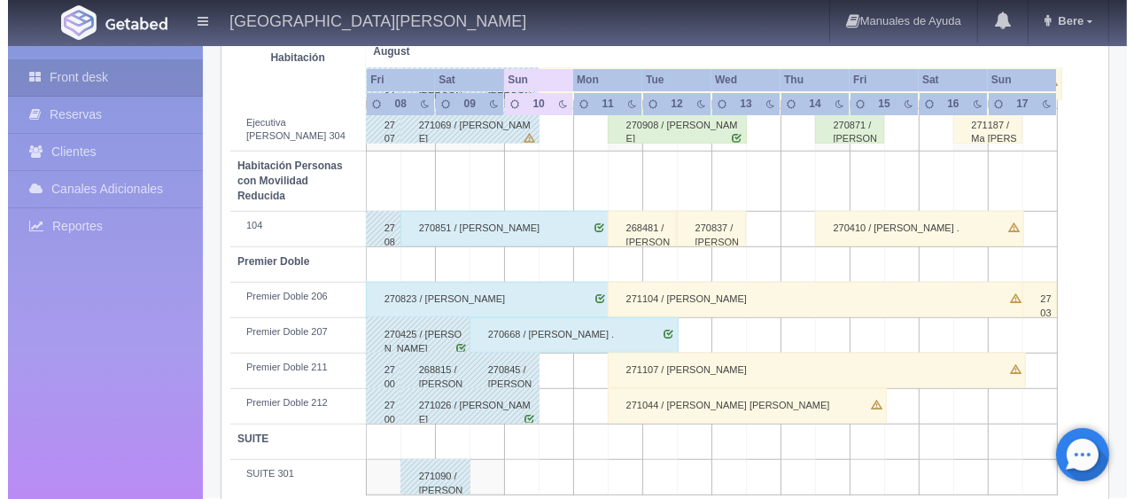
scroll to position [767, 0]
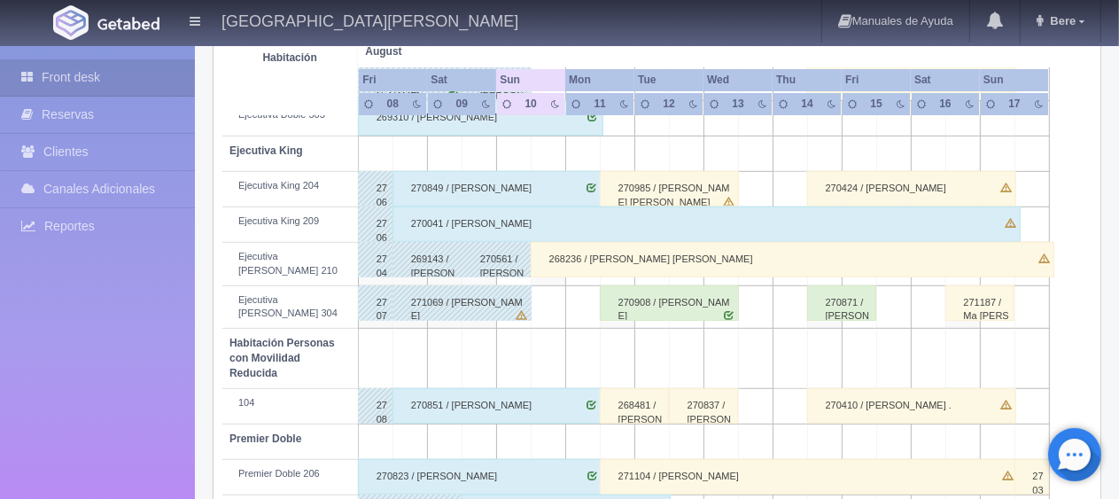
click at [560, 285] on td at bounding box center [548, 306] width 35 height 43
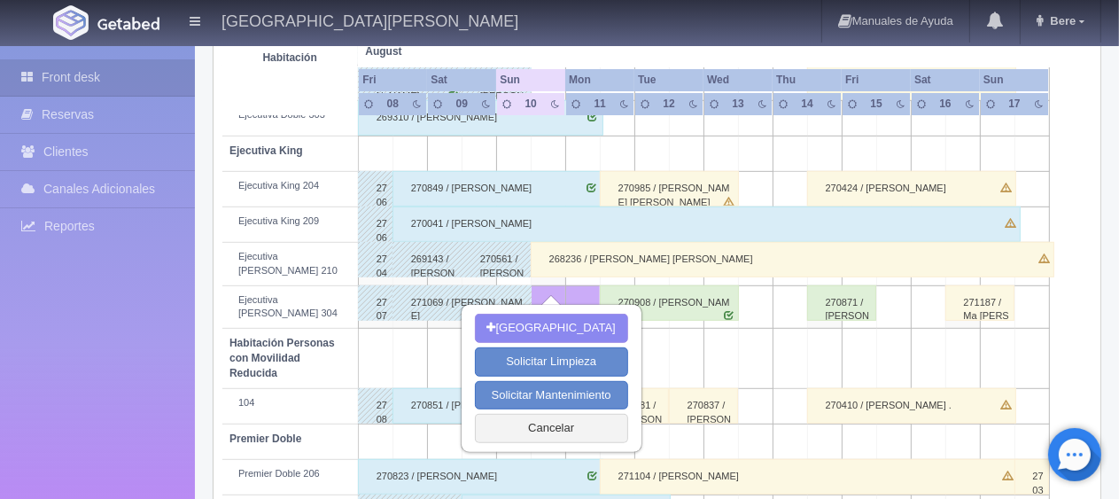
click at [554, 311] on div "Nueva Reserva Solicitar Limpieza Solicitar Mantenimiento Cancelar" at bounding box center [551, 378] width 178 height 144
click at [549, 329] on button "[GEOGRAPHIC_DATA]" at bounding box center [551, 328] width 153 height 29
type input "10-08-2025"
type input "11-08-2025"
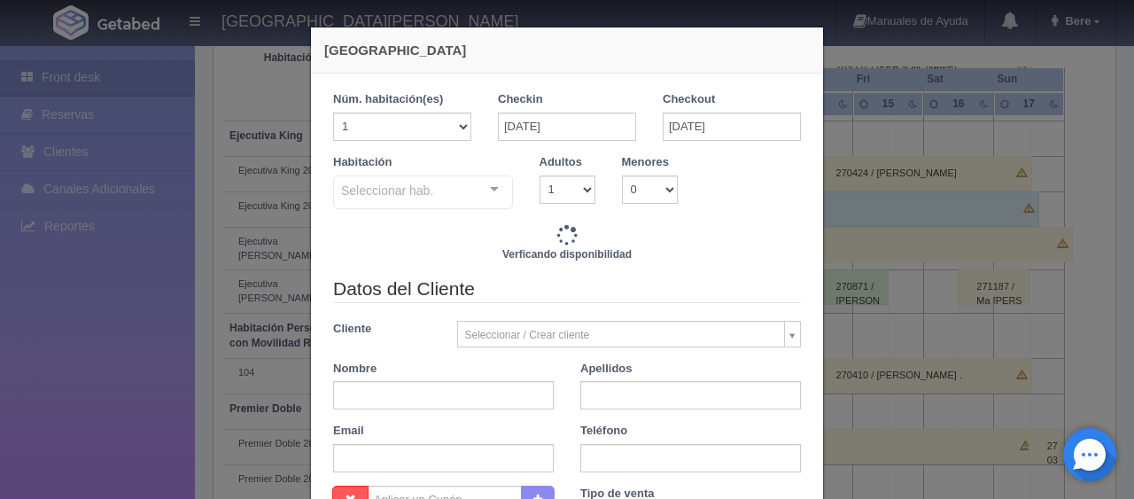
checkbox input "false"
type input "1299.00"
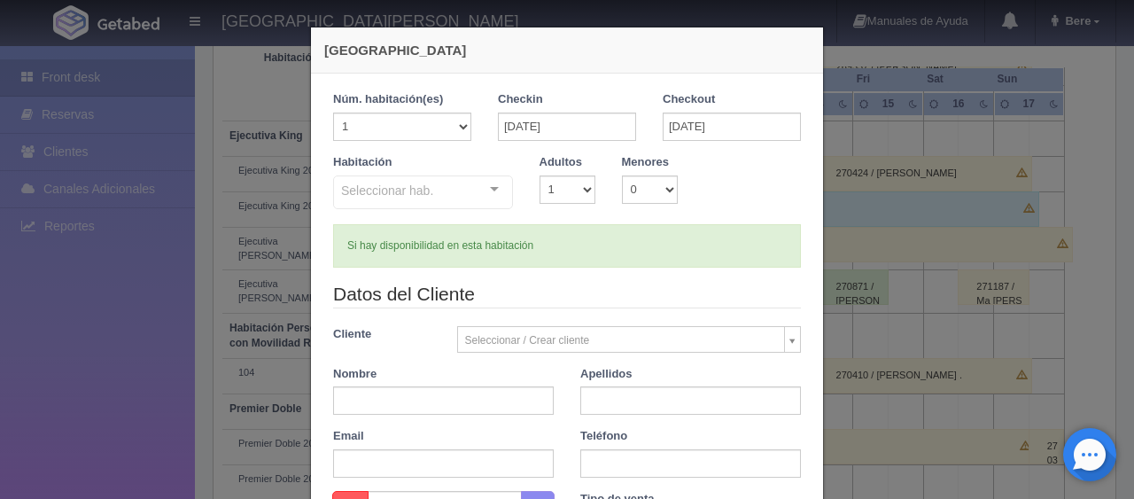
checkbox input "false"
click at [422, 407] on input "text" at bounding box center [443, 400] width 221 height 28
type input "Hugo"
click at [677, 401] on input "text" at bounding box center [690, 400] width 221 height 28
type input "Perez"
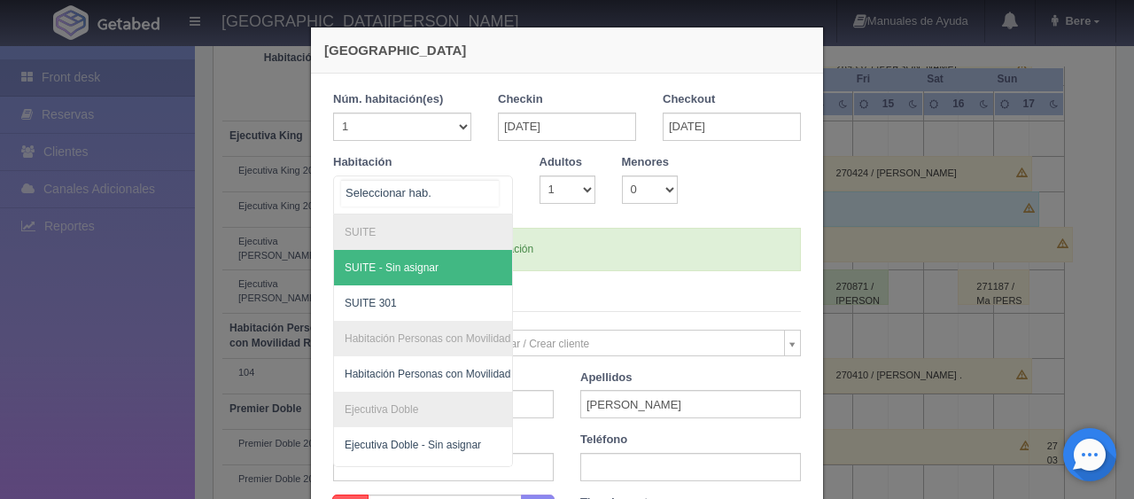
click at [458, 178] on div at bounding box center [423, 194] width 180 height 39
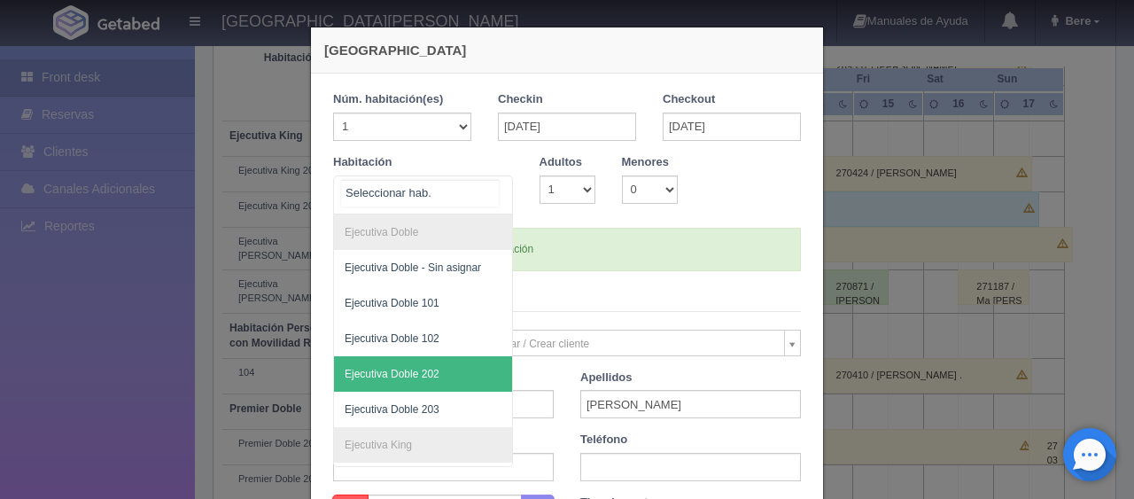
scroll to position [354, 0]
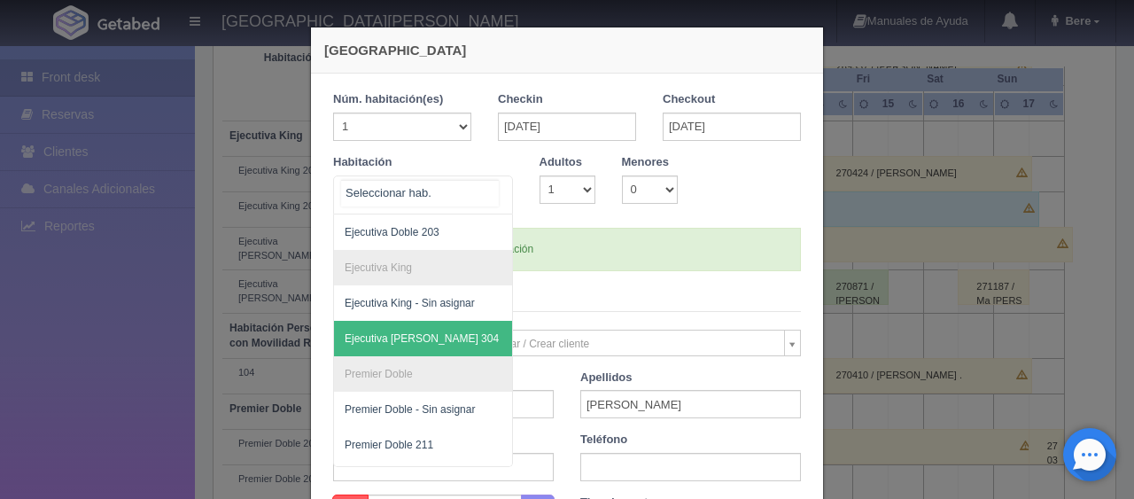
click at [434, 336] on span "Ejecutiva King 304" at bounding box center [483, 338] width 298 height 35
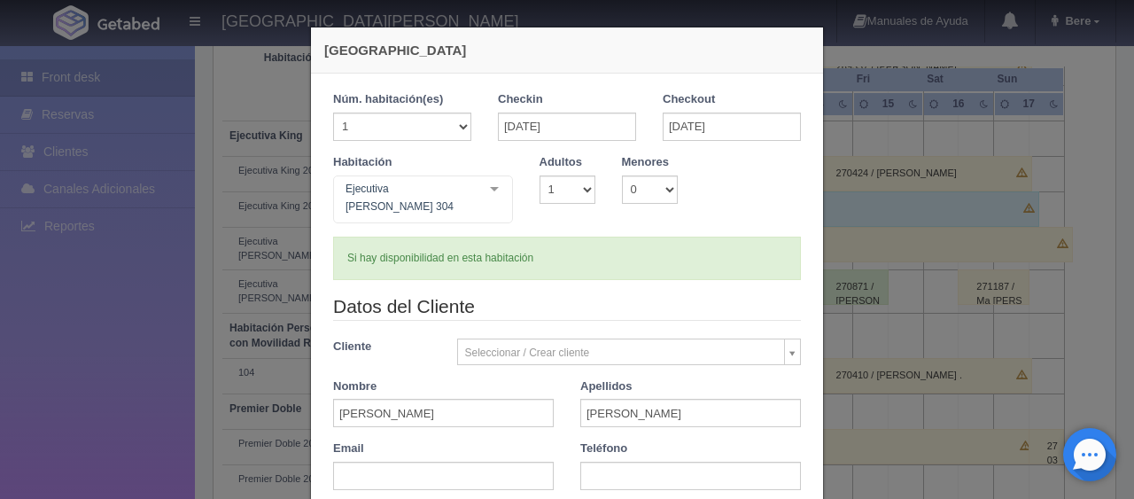
checkbox input "false"
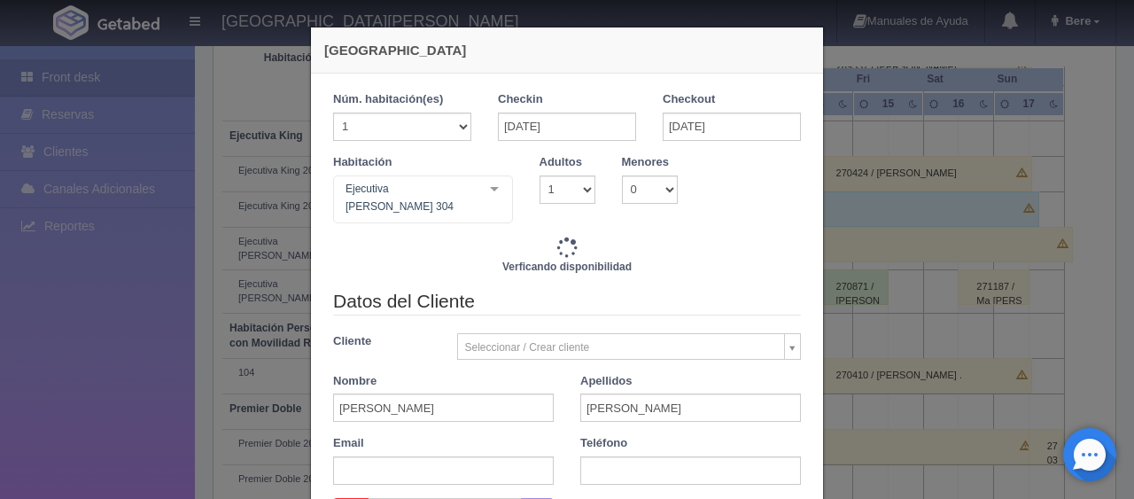
type input "1299.00"
checkbox input "false"
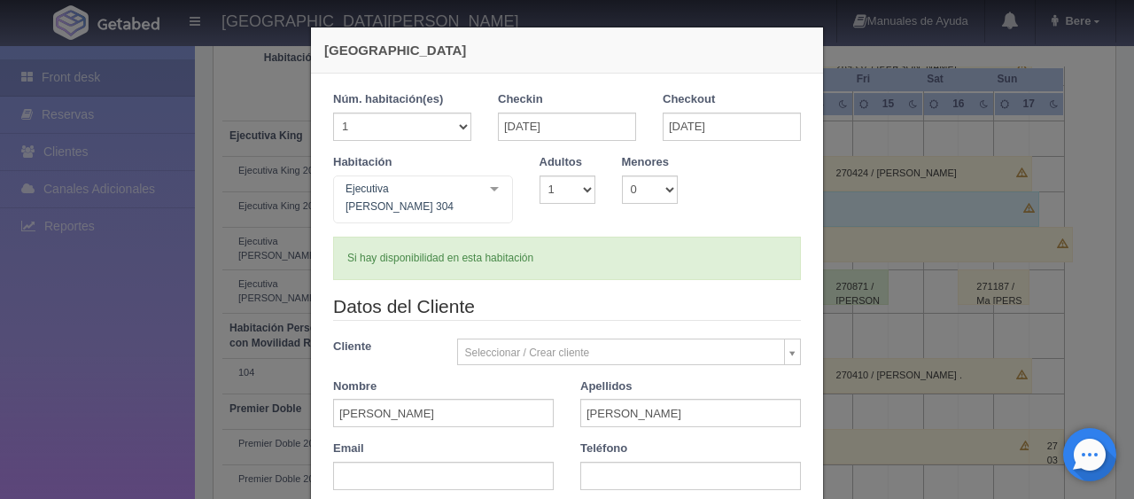
scroll to position [89, 0]
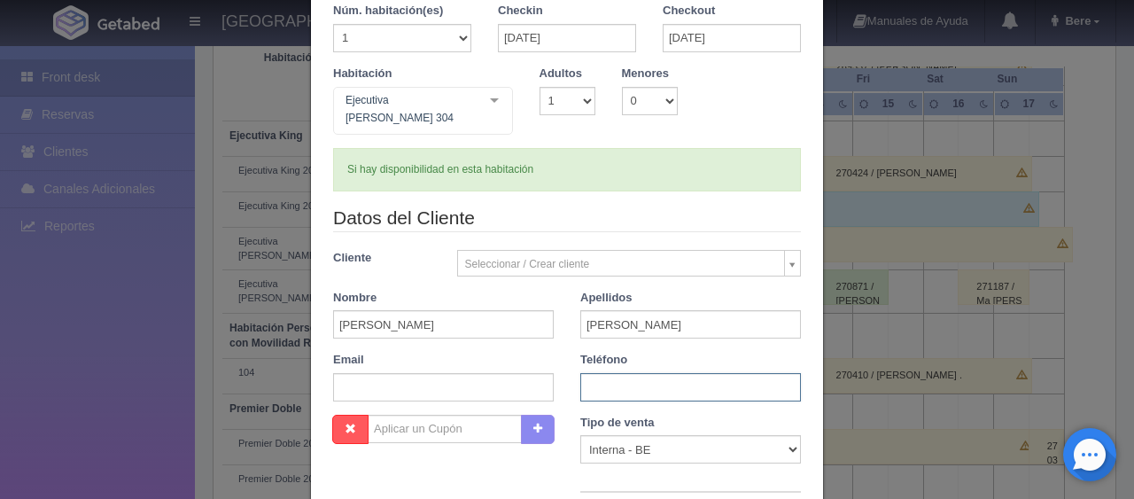
click at [633, 378] on input "text" at bounding box center [690, 387] width 221 height 28
click at [641, 441] on select "Correo Electronico Interna - BE Llamada OTA Externa Otro WALK IN" at bounding box center [690, 449] width 221 height 28
select select "phone"
click at [580, 435] on select "Correo Electronico Interna - BE Llamada OTA Externa Otro WALK IN" at bounding box center [690, 449] width 221 height 28
click at [602, 373] on input "text" at bounding box center [690, 387] width 221 height 28
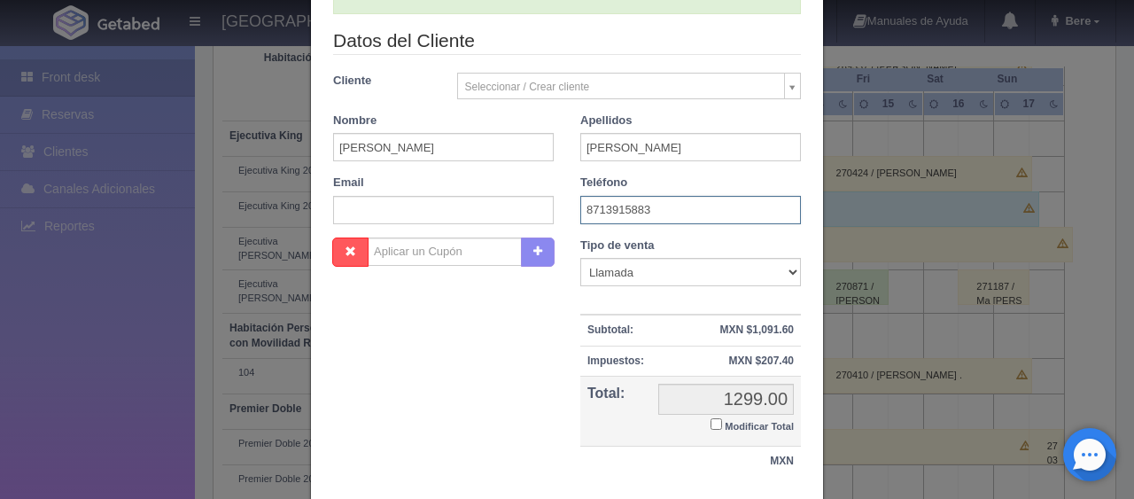
scroll to position [354, 0]
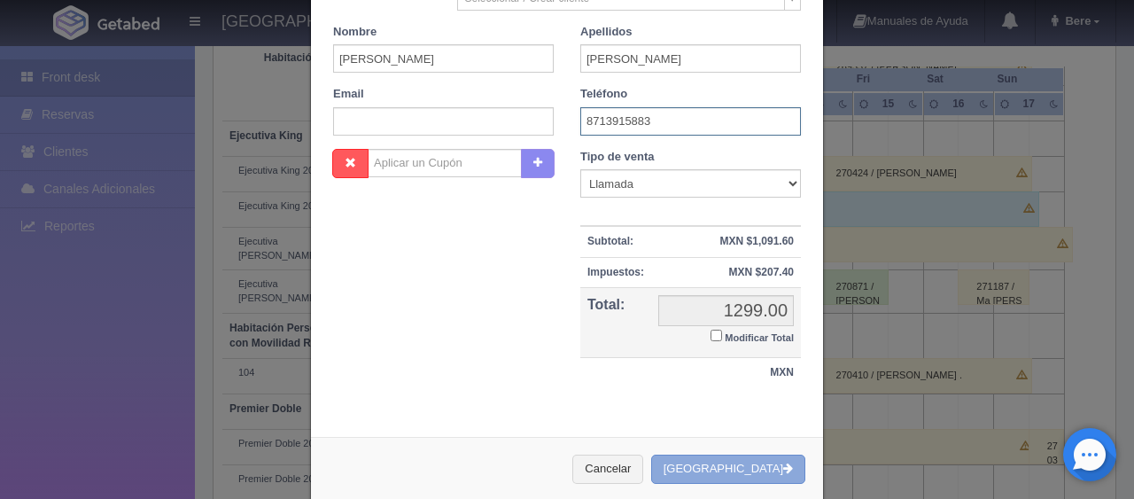
type input "8713915883"
click at [737, 459] on button "[GEOGRAPHIC_DATA]" at bounding box center [728, 468] width 154 height 29
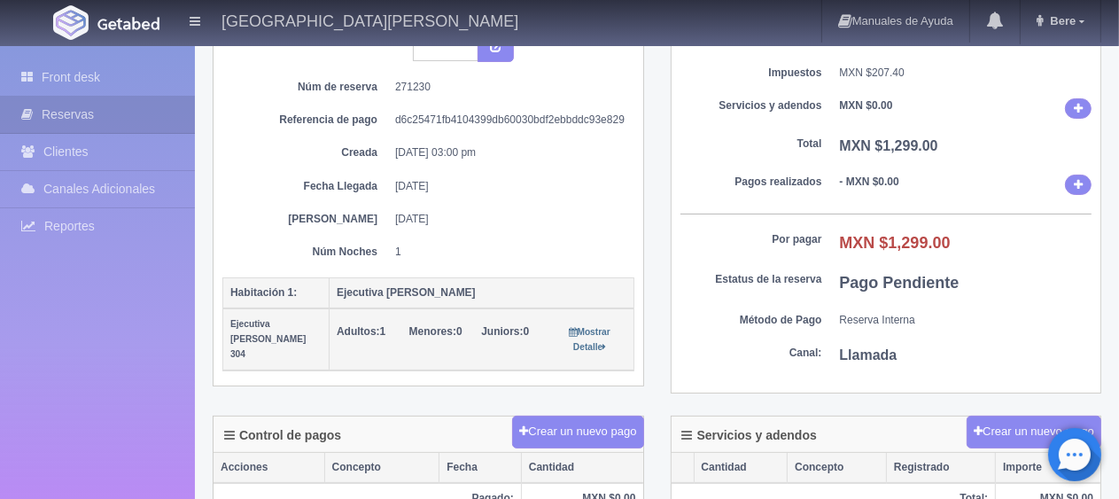
scroll to position [443, 0]
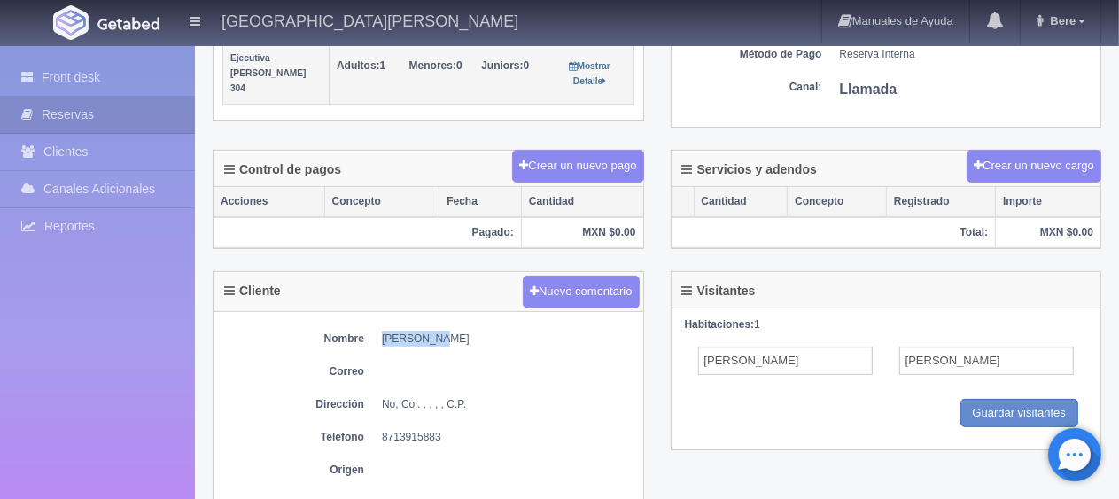
drag, startPoint x: 379, startPoint y: 329, endPoint x: 486, endPoint y: 331, distance: 107.2
click at [486, 331] on dl "Nombre [PERSON_NAME]" at bounding box center [428, 338] width 412 height 15
copy dd "[PERSON_NAME]"
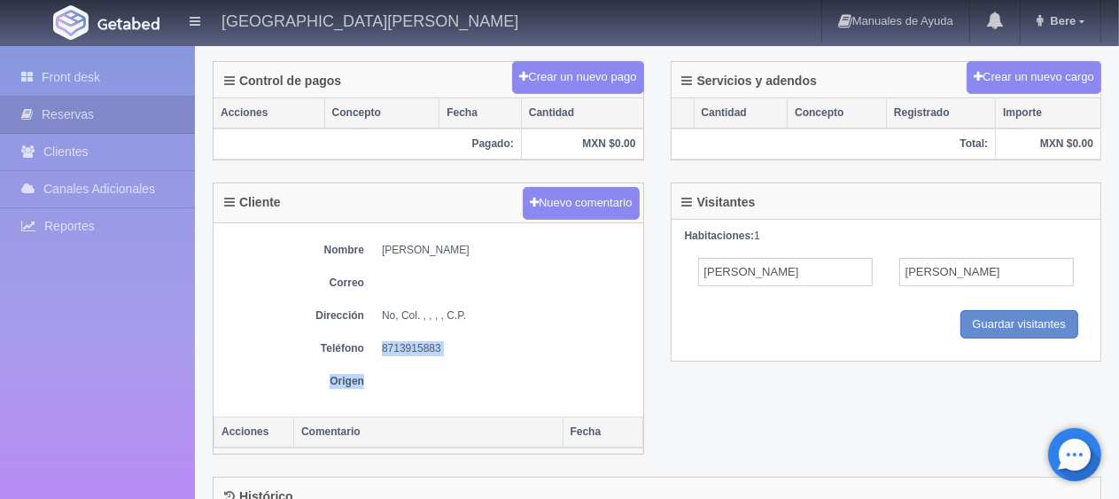
drag, startPoint x: 377, startPoint y: 346, endPoint x: 513, endPoint y: 354, distance: 135.8
click at [513, 354] on div "Nombre [PERSON_NAME] Correo Dirección No, Col. , , , , C.P. Teléfono [PHONE_NUM…" at bounding box center [429, 319] width 430 height 193
copy div "8713915883 Origen"
click at [512, 341] on dd "8713915883" at bounding box center [508, 348] width 252 height 15
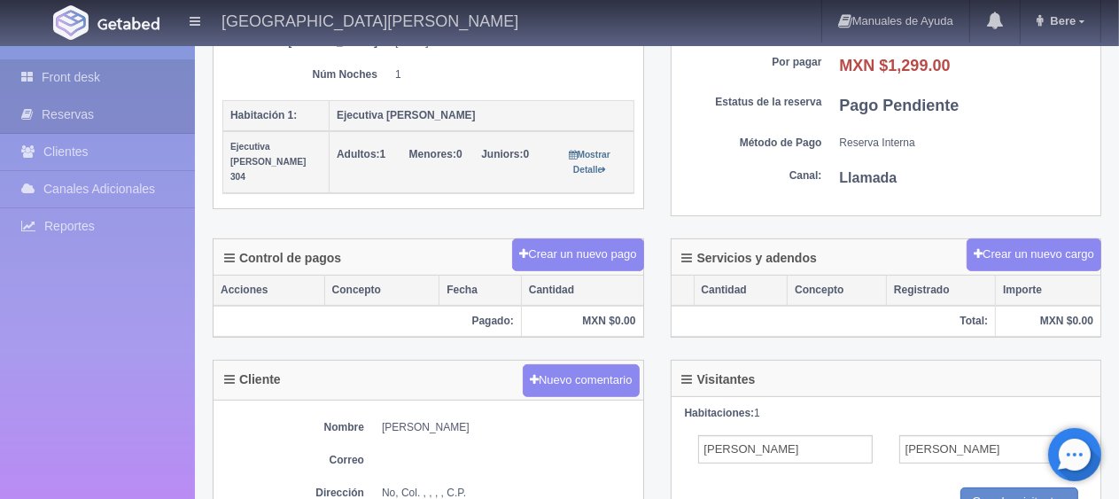
click at [141, 70] on link "Front desk" at bounding box center [97, 77] width 195 height 36
